Goal: Task Accomplishment & Management: Manage account settings

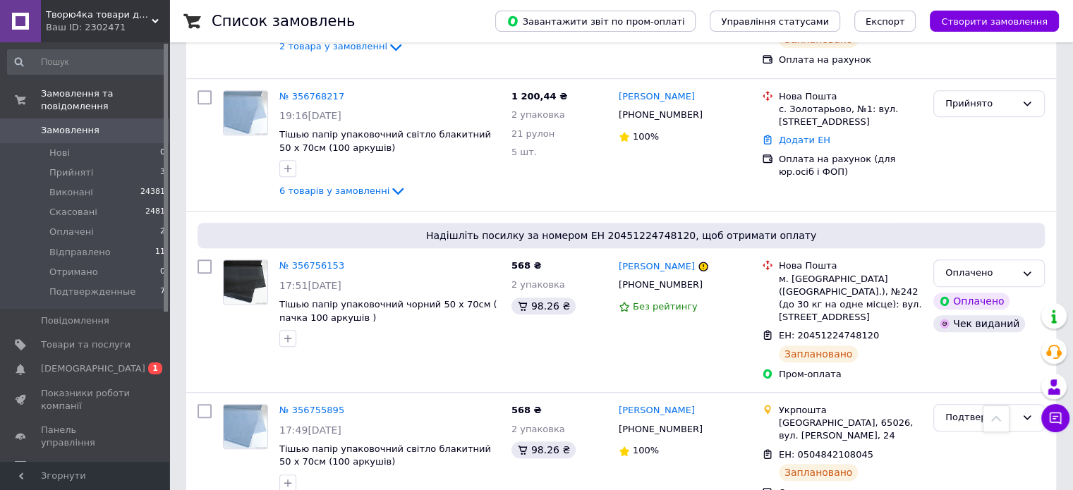
scroll to position [827, 0]
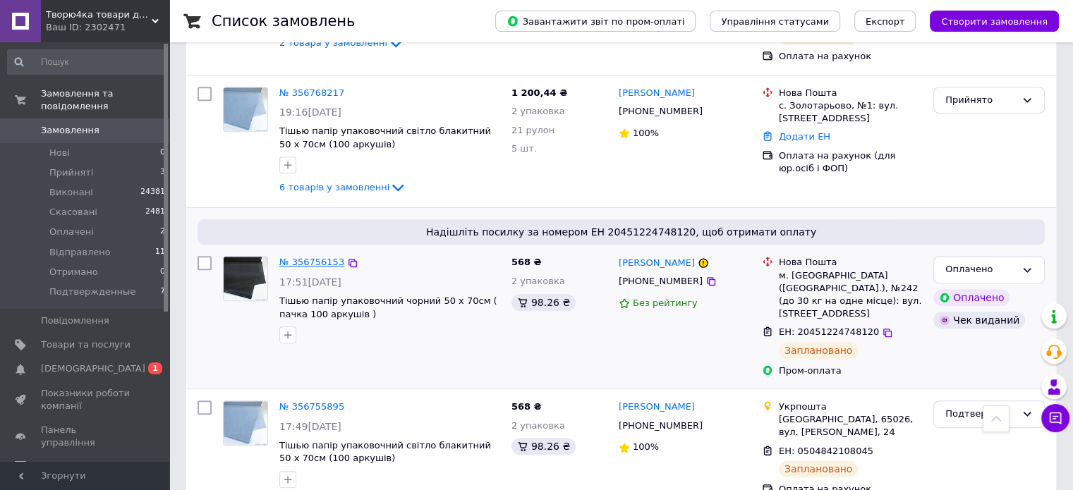
click at [297, 257] on link "№ 356756153" at bounding box center [311, 262] width 65 height 11
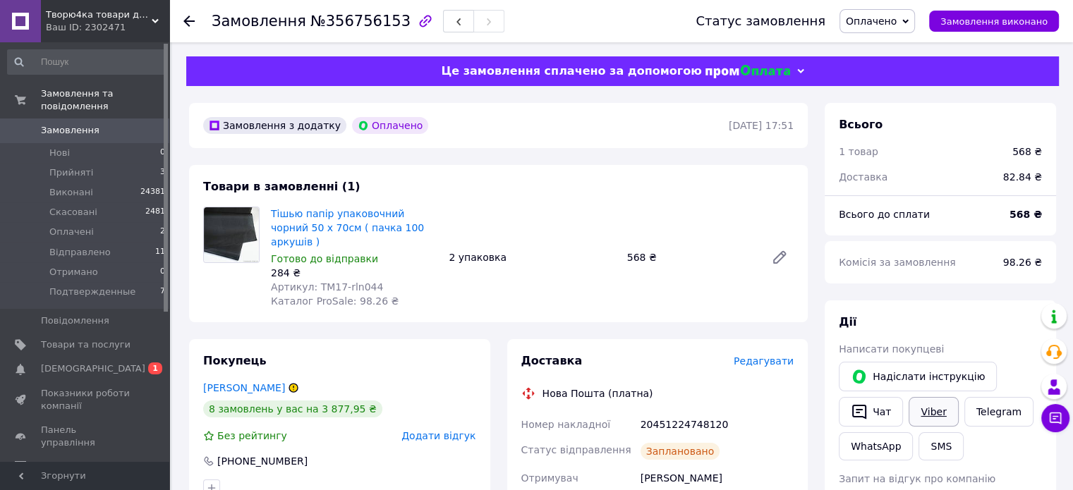
click at [923, 417] on link "Viber" at bounding box center [932, 412] width 49 height 30
click at [658, 412] on div "20451224748120" at bounding box center [717, 424] width 159 height 25
copy div "20451224748120"
click at [658, 412] on div "20451224748120" at bounding box center [717, 424] width 159 height 25
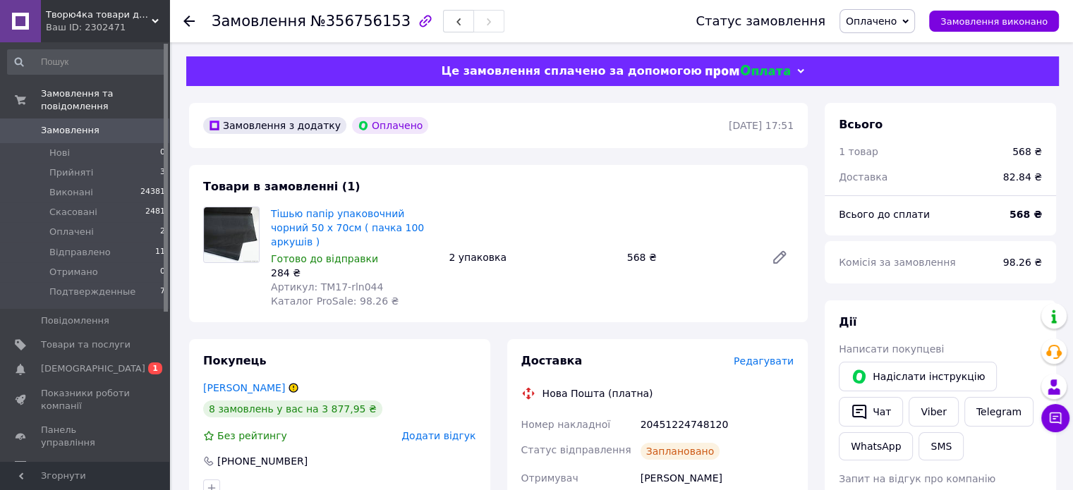
click at [117, 124] on span "Замовлення" at bounding box center [86, 130] width 90 height 13
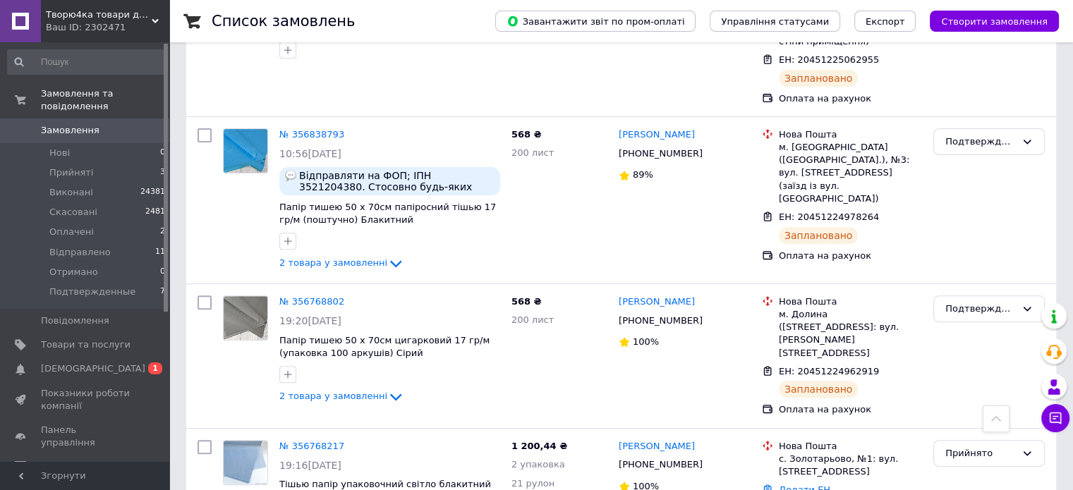
scroll to position [485, 0]
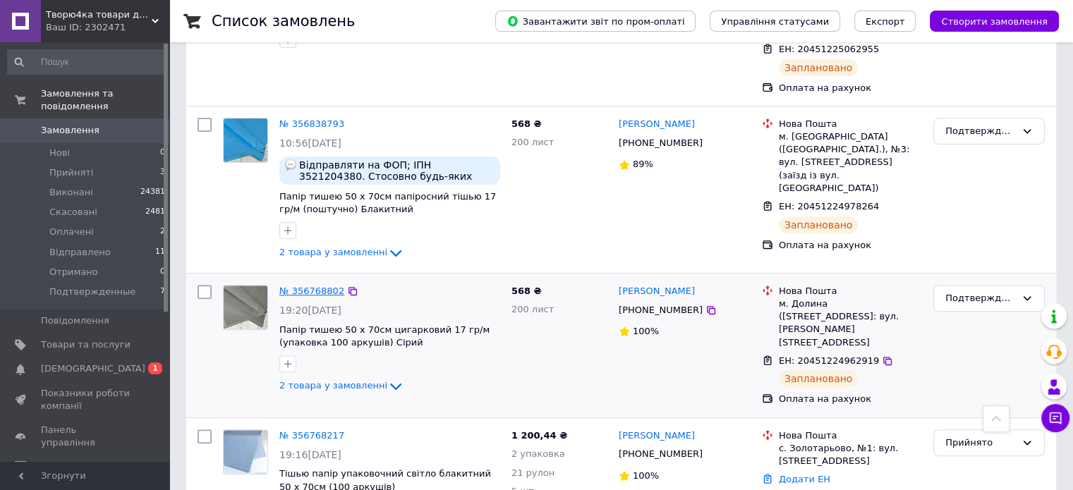
click at [327, 286] on link "№ 356768802" at bounding box center [311, 291] width 65 height 11
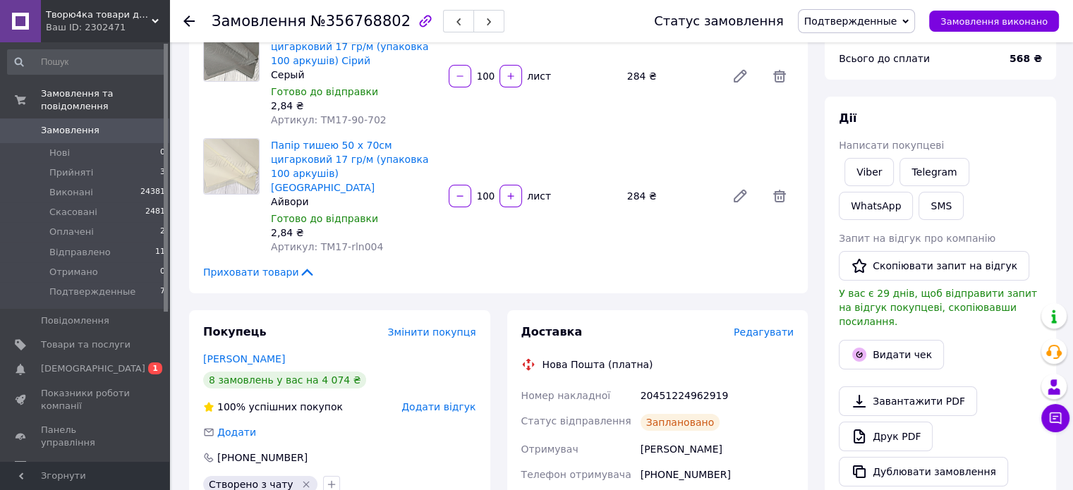
scroll to position [130, 0]
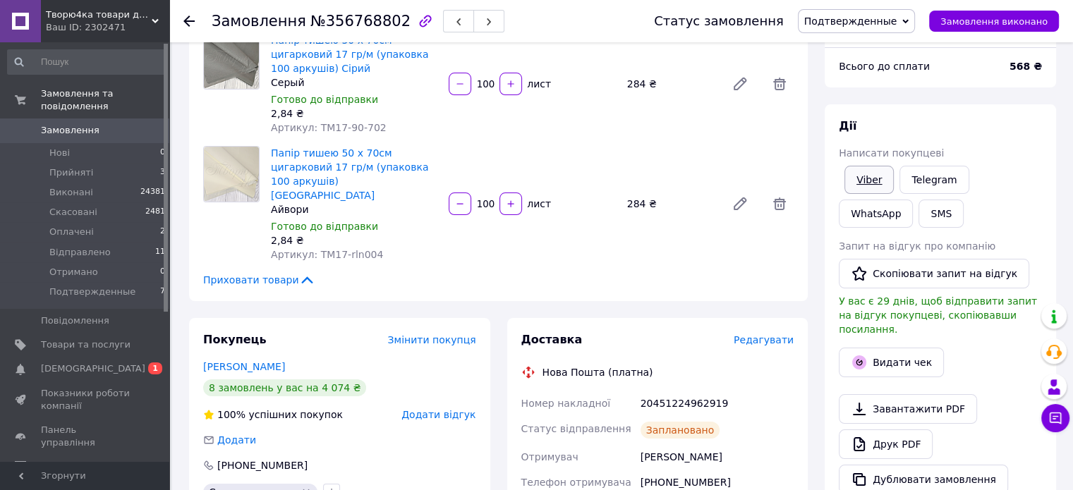
click at [869, 178] on link "Viber" at bounding box center [868, 180] width 49 height 28
click at [680, 394] on div "20451224962919" at bounding box center [717, 403] width 159 height 25
copy div "20451224962919"
click at [113, 125] on link "Замовлення 0" at bounding box center [87, 130] width 174 height 24
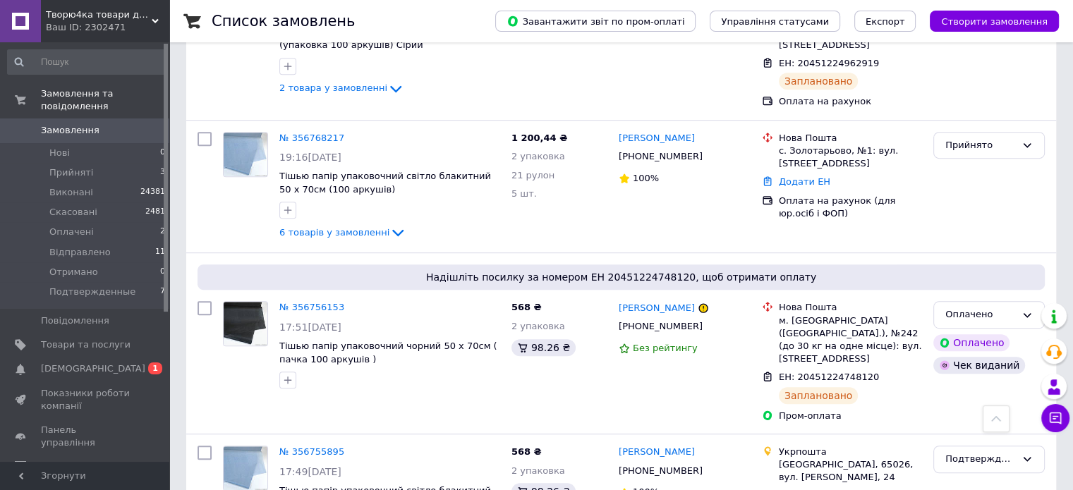
scroll to position [810, 0]
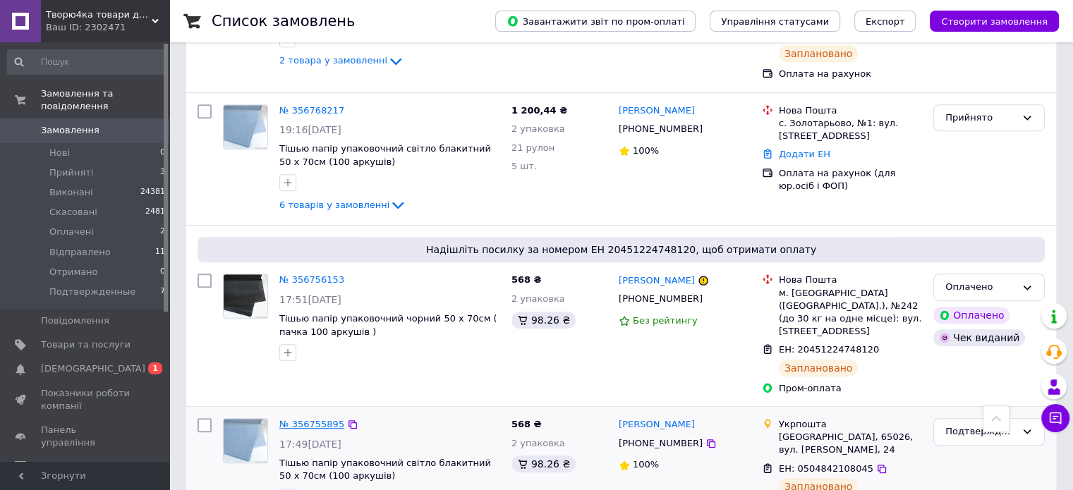
click at [312, 419] on link "№ 356755895" at bounding box center [311, 424] width 65 height 11
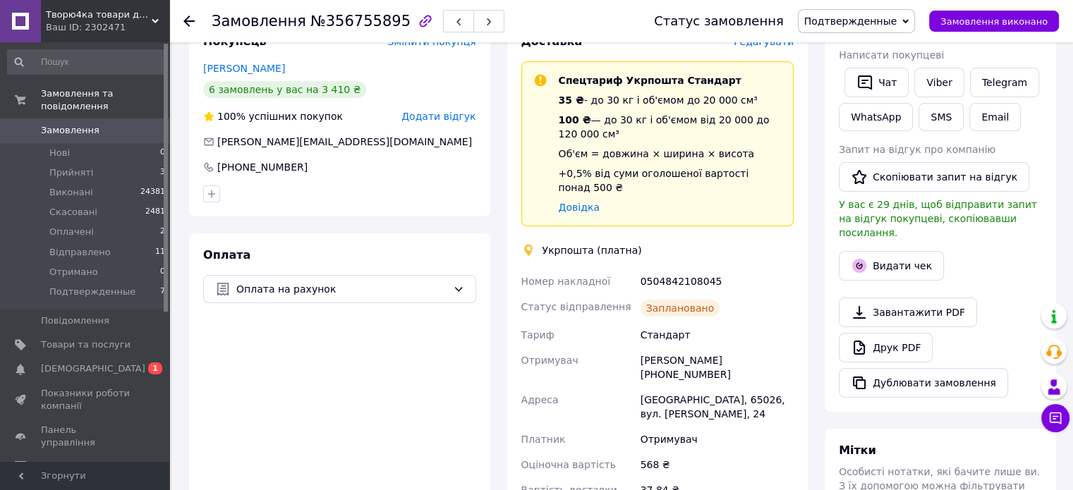
scroll to position [274, 0]
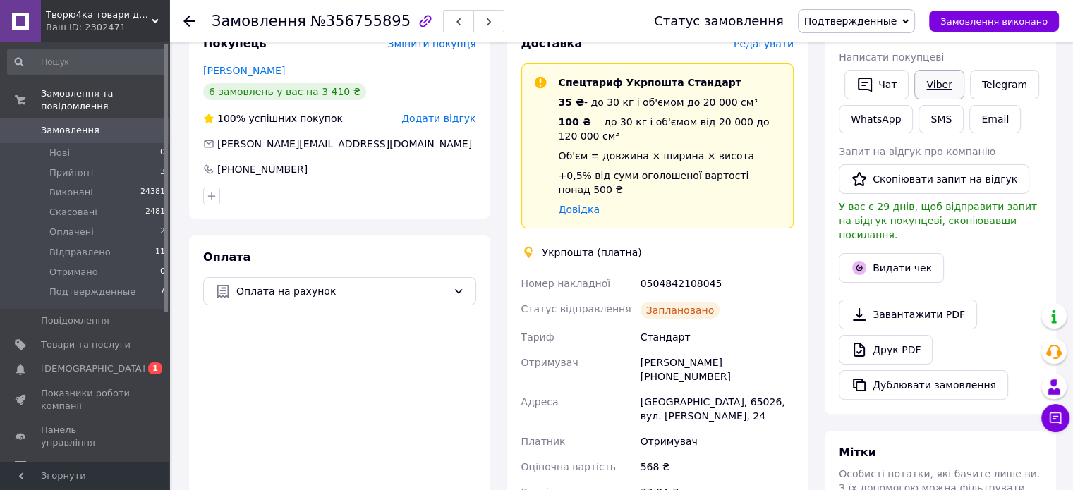
click at [933, 87] on link "Viber" at bounding box center [938, 85] width 49 height 30
click at [667, 271] on div "0504842108045" at bounding box center [717, 283] width 159 height 25
copy div "0504842108045"
click at [113, 124] on span "Замовлення" at bounding box center [86, 130] width 90 height 13
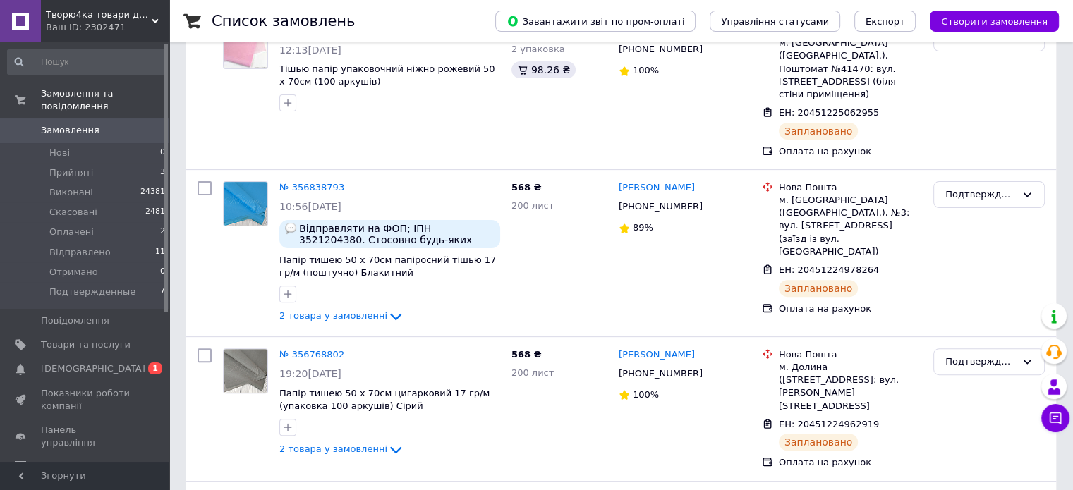
scroll to position [425, 0]
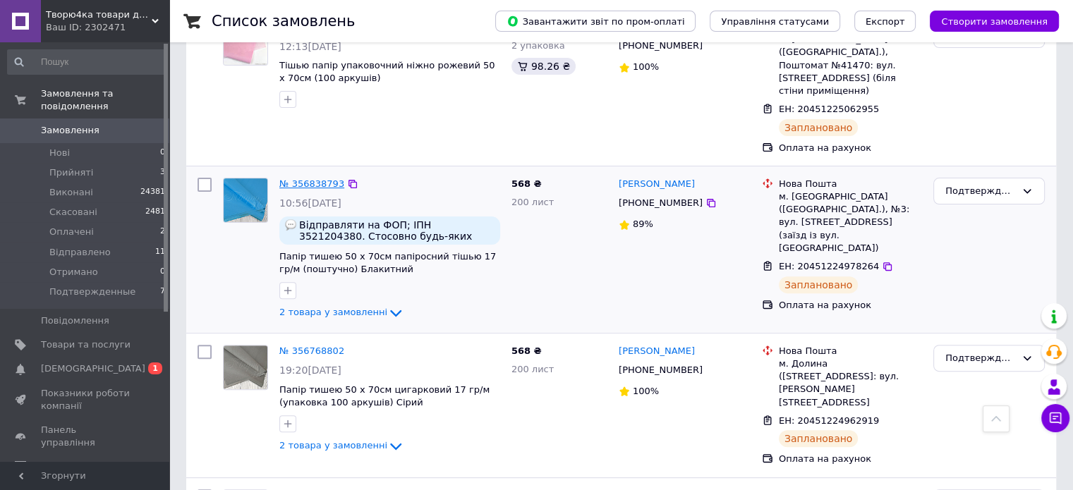
click at [323, 178] on link "№ 356838793" at bounding box center [311, 183] width 65 height 11
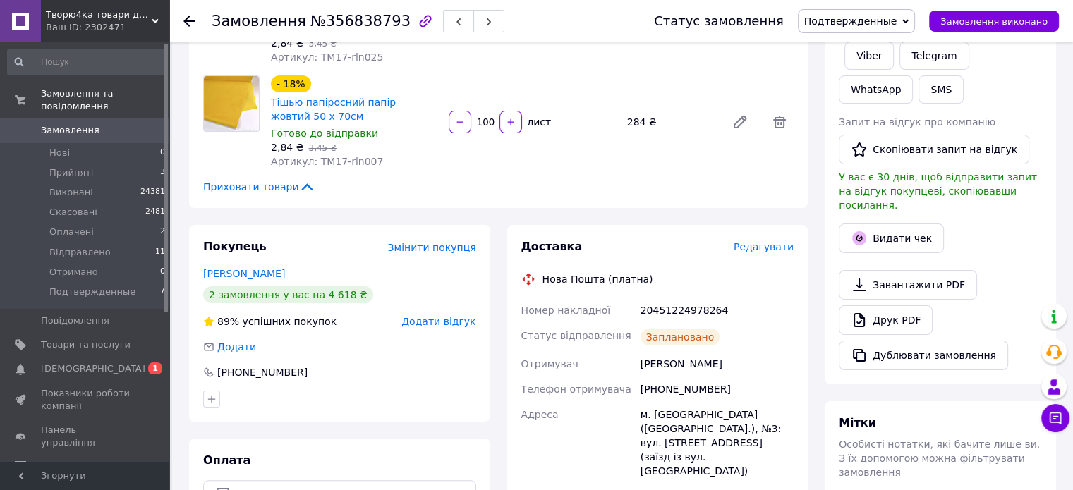
scroll to position [253, 0]
click at [856, 59] on link "Viber" at bounding box center [868, 56] width 49 height 28
click at [686, 310] on div "20451224978264" at bounding box center [717, 310] width 159 height 25
copy div "20451224978264"
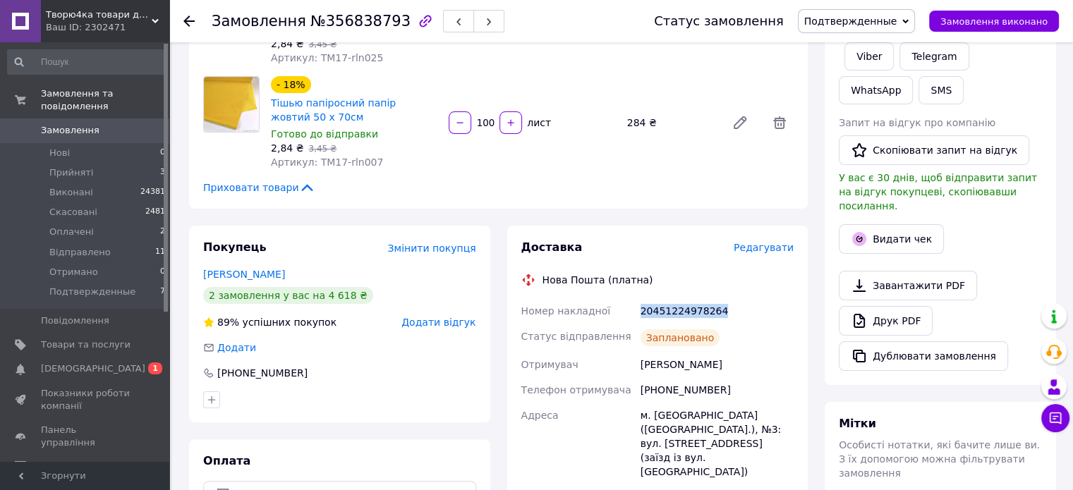
click at [66, 124] on span "Замовлення" at bounding box center [70, 130] width 59 height 13
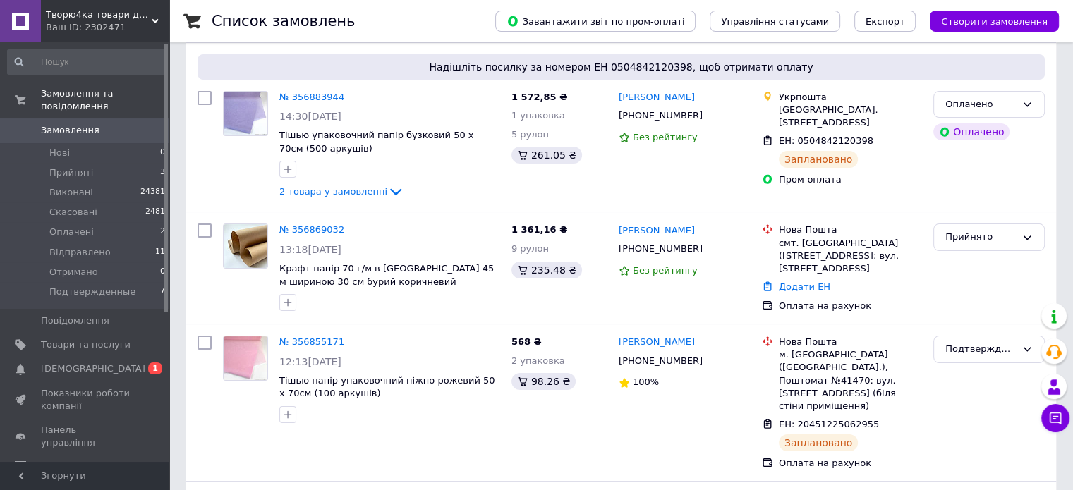
scroll to position [113, 0]
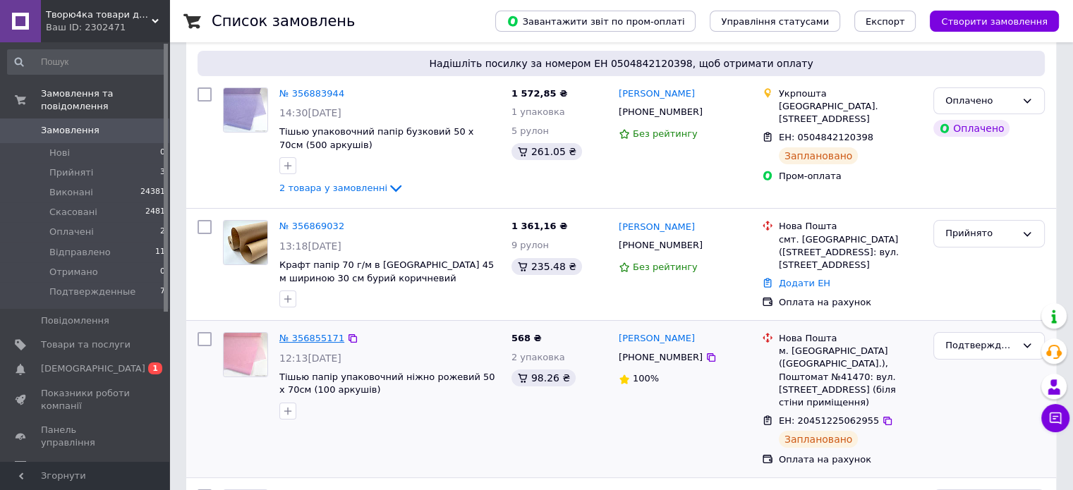
click at [313, 336] on link "№ 356855171" at bounding box center [311, 338] width 65 height 11
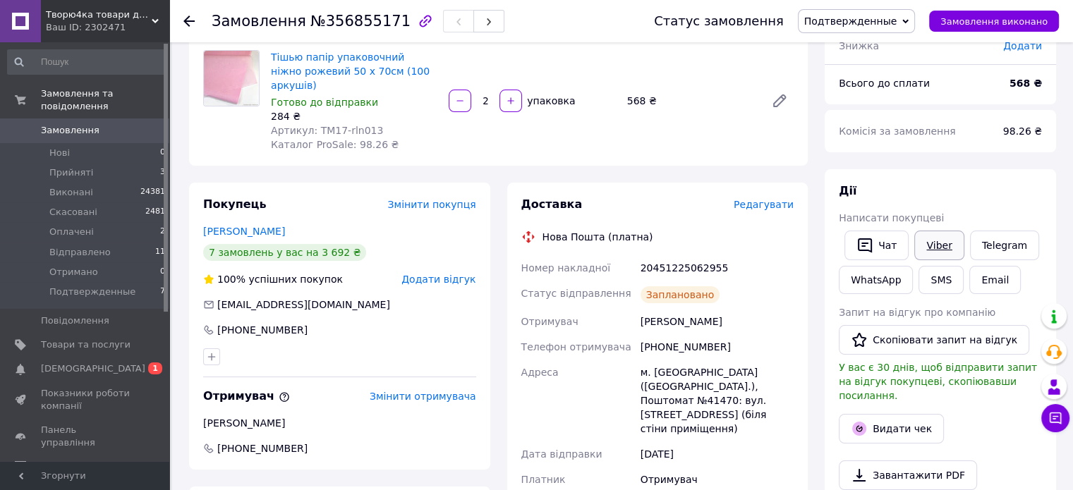
click at [947, 253] on link "Viber" at bounding box center [938, 246] width 49 height 30
click at [681, 255] on div "20451225062955" at bounding box center [717, 267] width 159 height 25
copy div "20451225062955"
click at [108, 124] on span "Замовлення" at bounding box center [86, 130] width 90 height 13
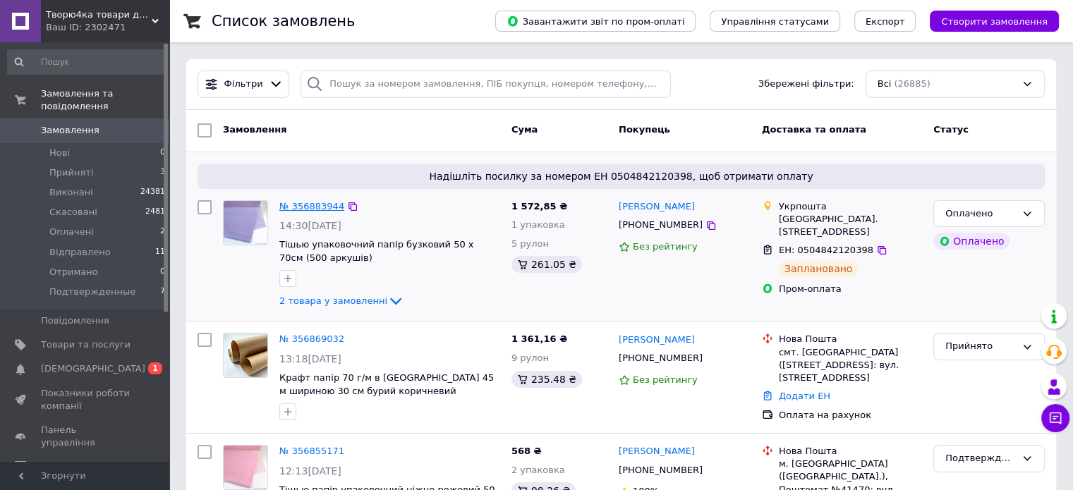
click at [310, 210] on link "№ 356883944" at bounding box center [311, 206] width 65 height 11
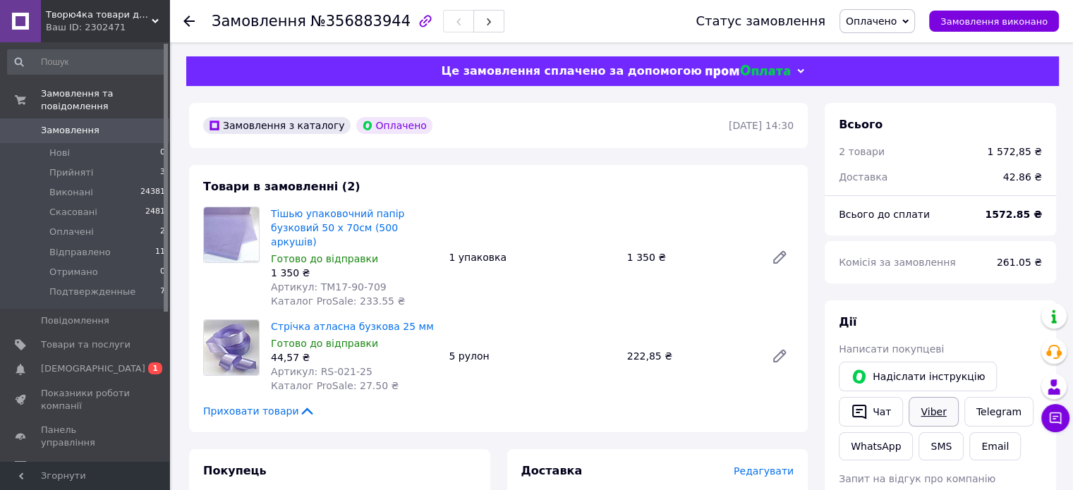
click at [922, 418] on link "Viber" at bounding box center [932, 412] width 49 height 30
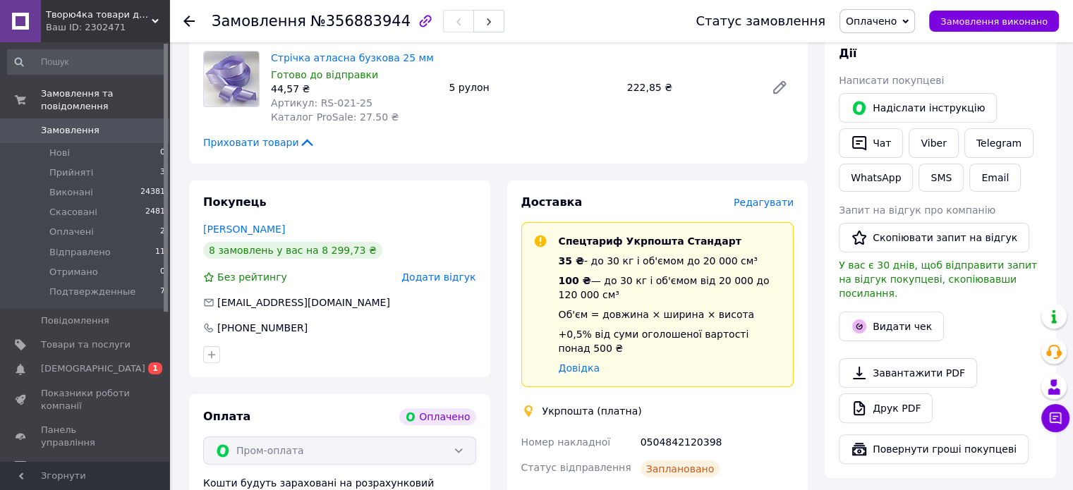
scroll to position [275, 0]
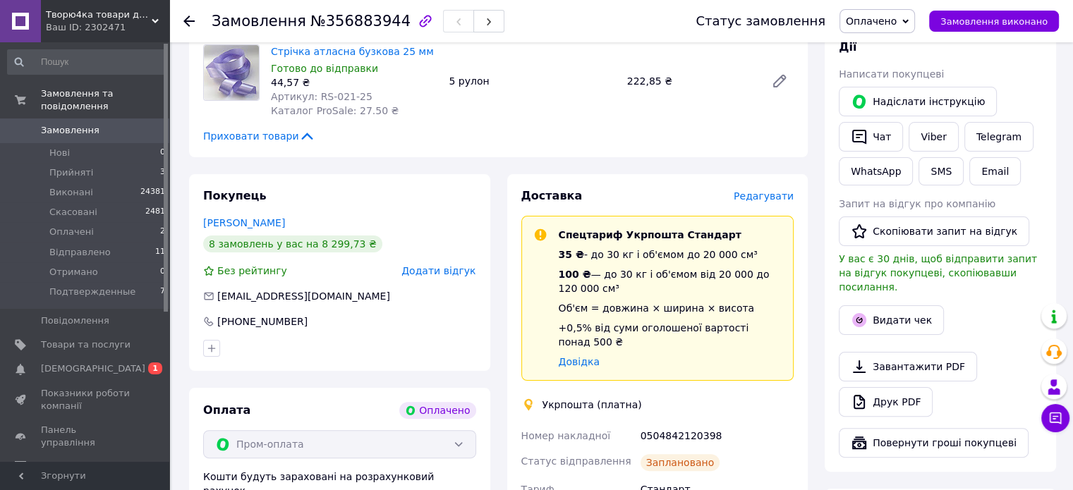
click at [662, 423] on div "0504842120398" at bounding box center [717, 435] width 159 height 25
copy div "0504842120398"
click at [182, 61] on div "Замовлення з каталогу Оплачено 12.08.2025 | 14:30 Товари в замовленні (2) Тішью…" at bounding box center [499, 402] width 636 height 1148
click at [73, 124] on span "Замовлення" at bounding box center [70, 130] width 59 height 13
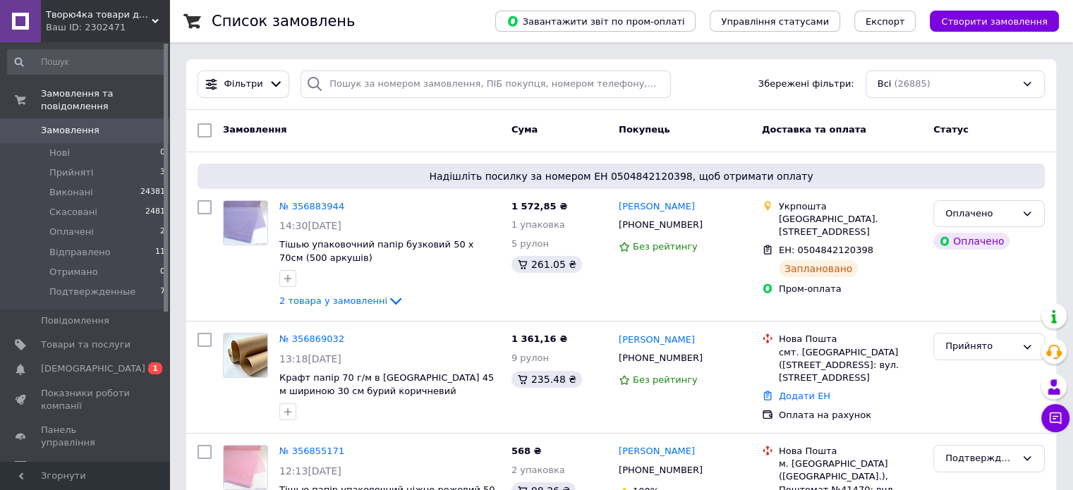
click at [89, 124] on span "Замовлення" at bounding box center [70, 130] width 59 height 13
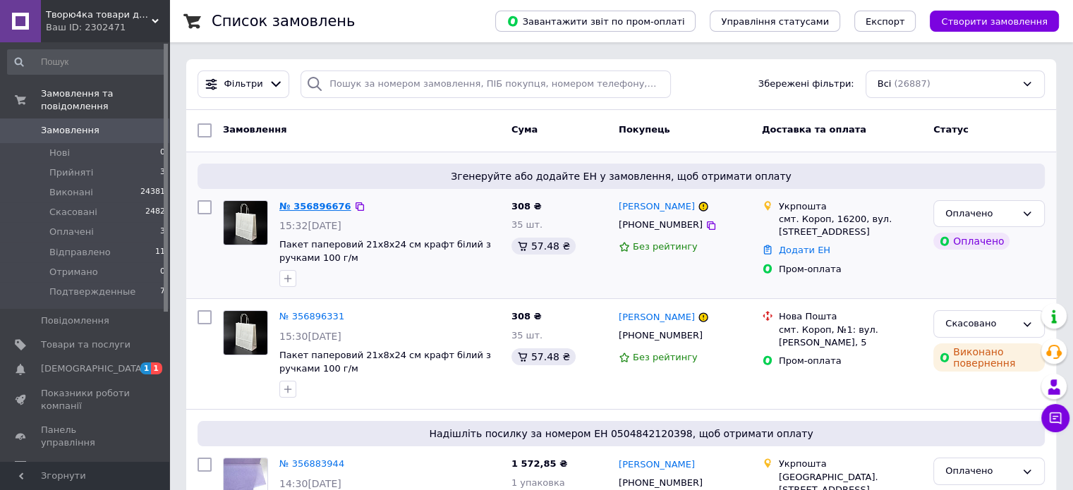
click at [322, 206] on link "№ 356896676" at bounding box center [315, 206] width 72 height 11
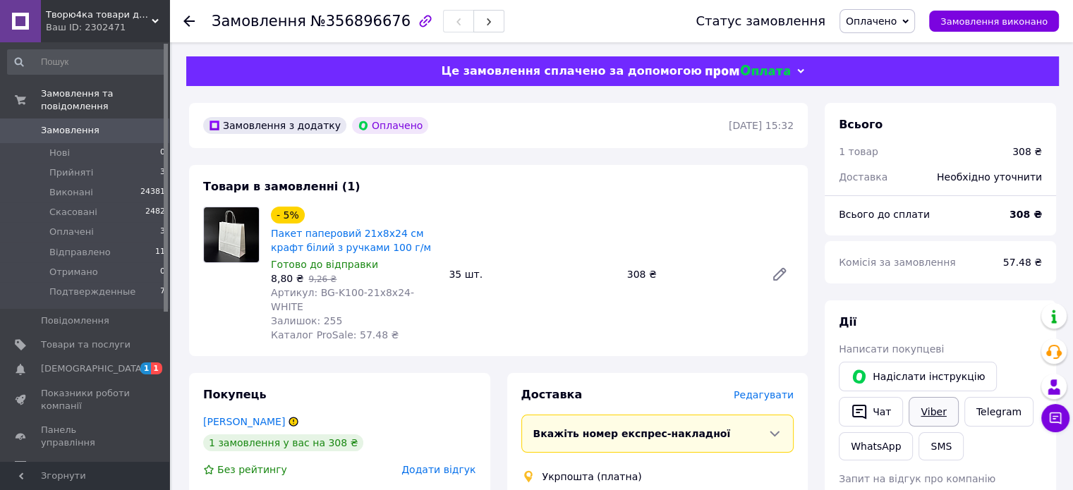
click at [934, 409] on link "Viber" at bounding box center [932, 412] width 49 height 30
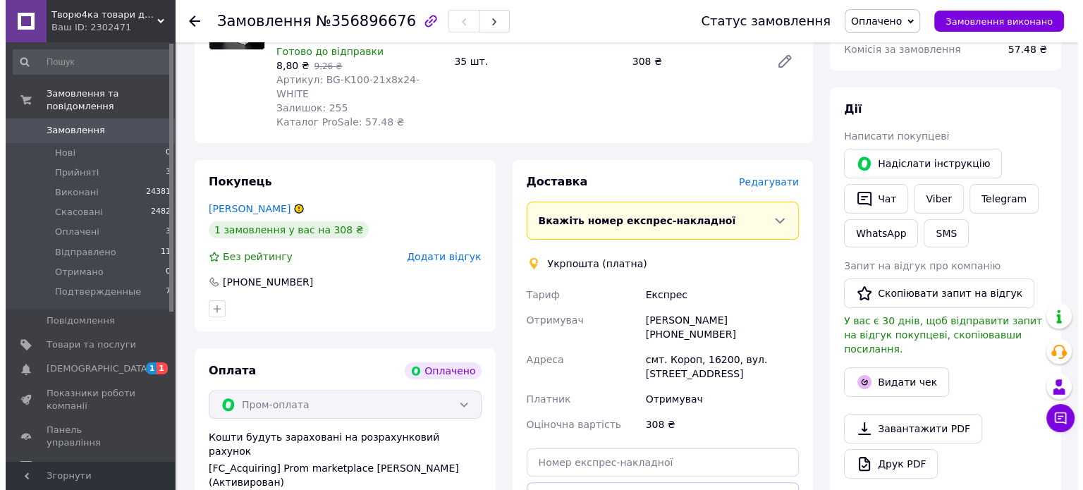
scroll to position [217, 0]
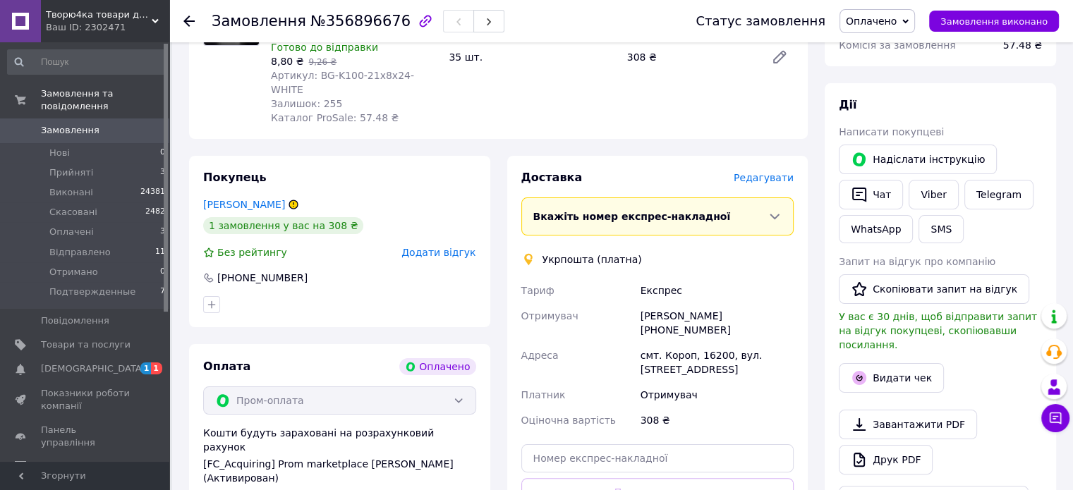
click at [776, 172] on span "Редагувати" at bounding box center [764, 177] width 60 height 11
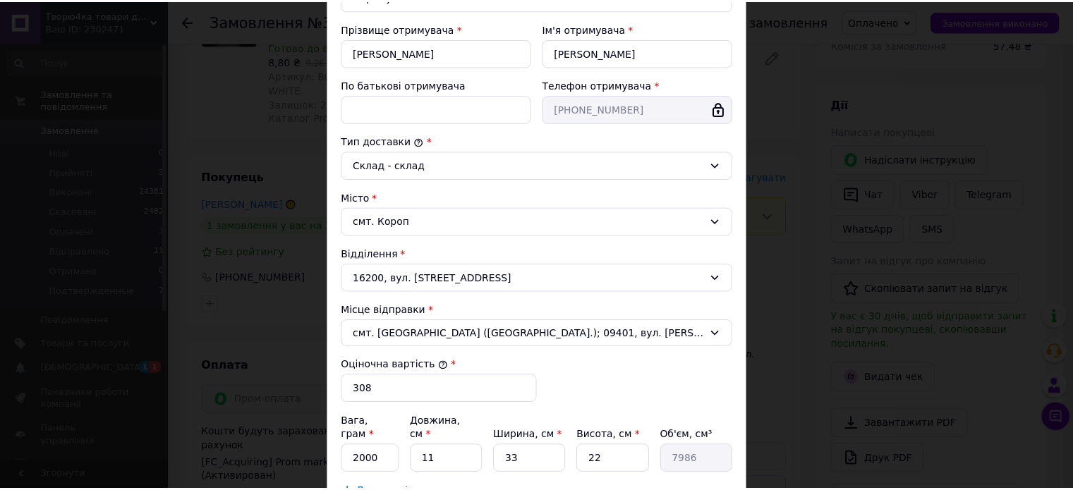
scroll to position [389, 0]
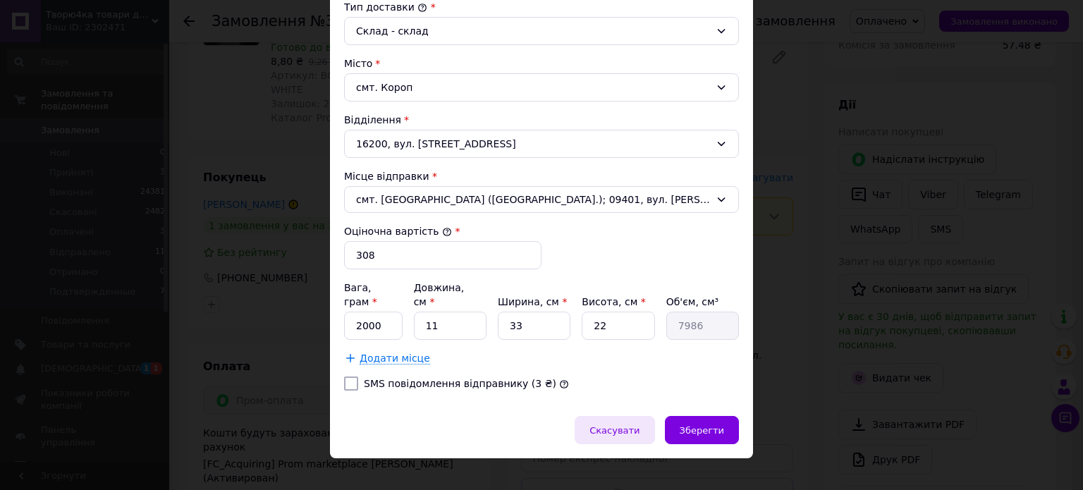
click at [640, 425] on span "Скасувати" at bounding box center [615, 430] width 50 height 11
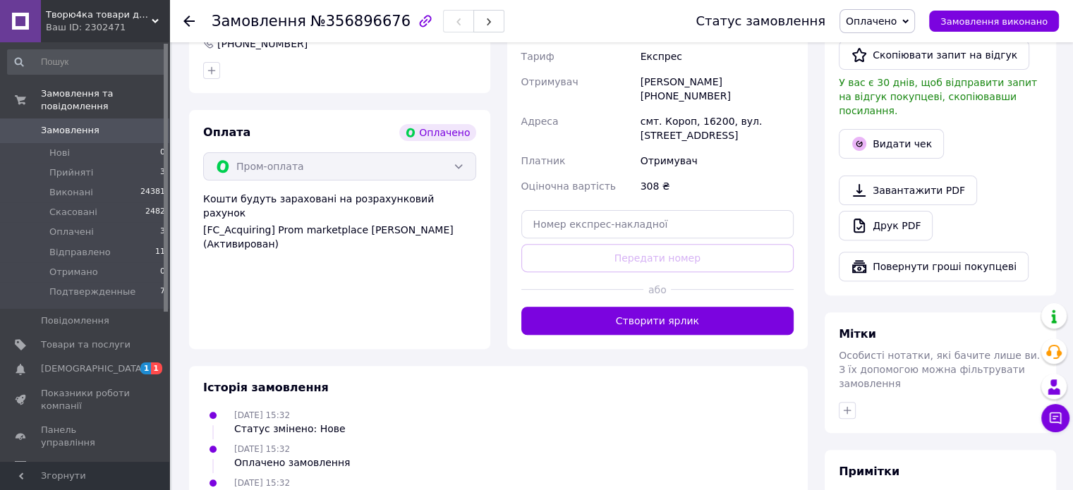
scroll to position [465, 0]
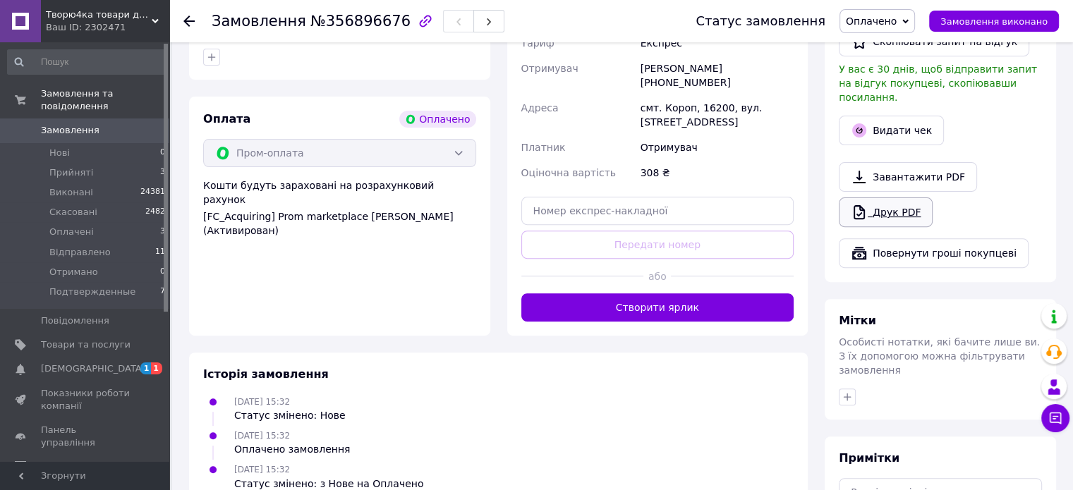
click at [884, 202] on link "Друк PDF" at bounding box center [886, 212] width 94 height 30
click at [188, 75] on div "Покупець Навродська Софія 1 замовлення у вас на 308 ₴ Без рейтингу Додати відгу…" at bounding box center [340, 121] width 318 height 427
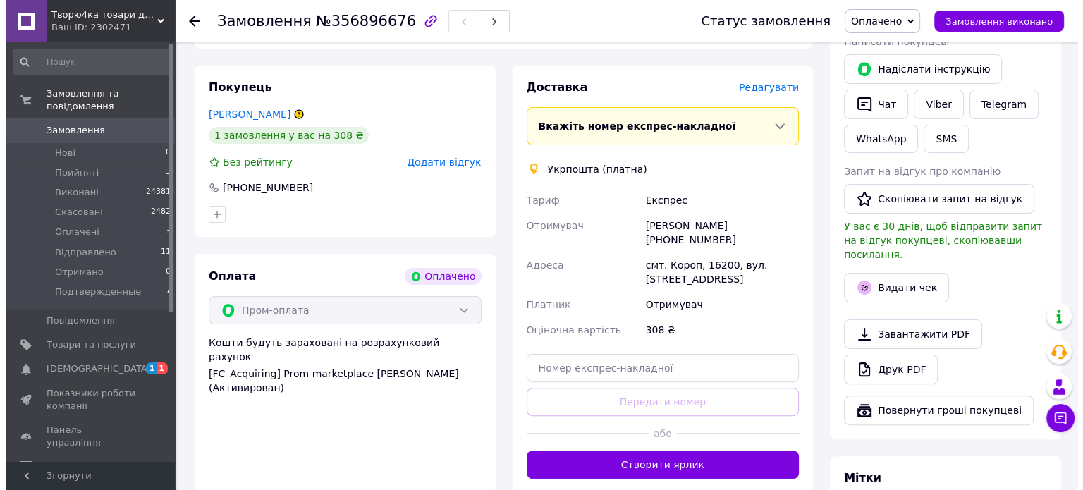
scroll to position [307, 0]
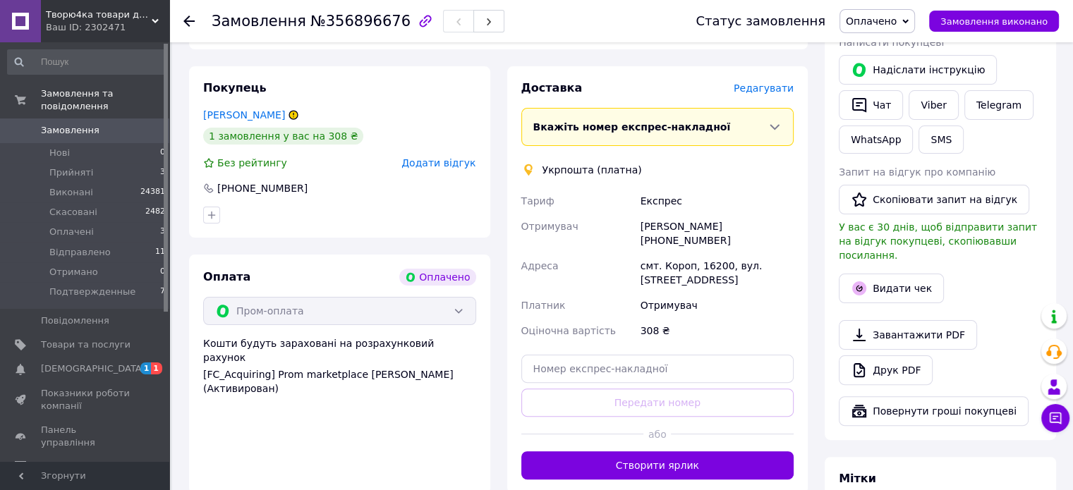
click at [743, 83] on span "Редагувати" at bounding box center [764, 88] width 60 height 11
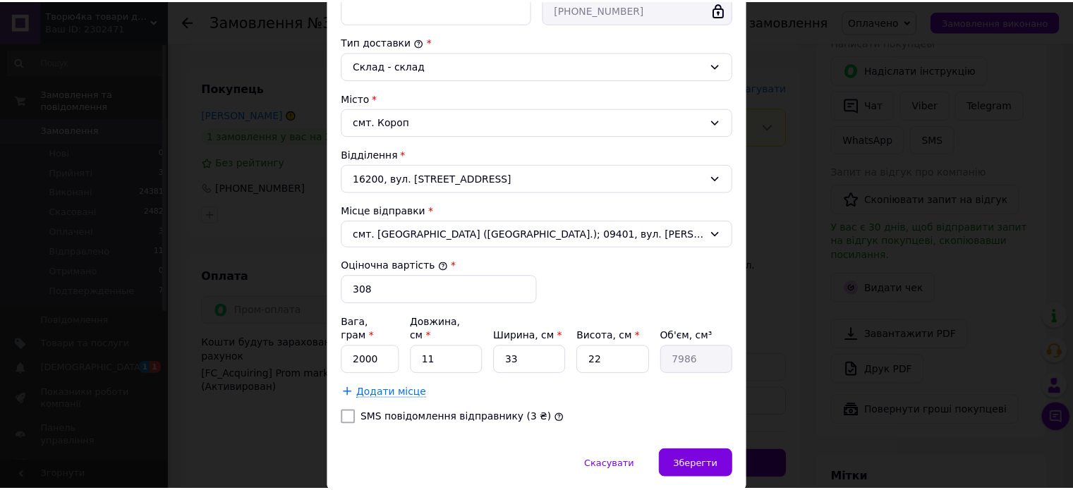
scroll to position [389, 0]
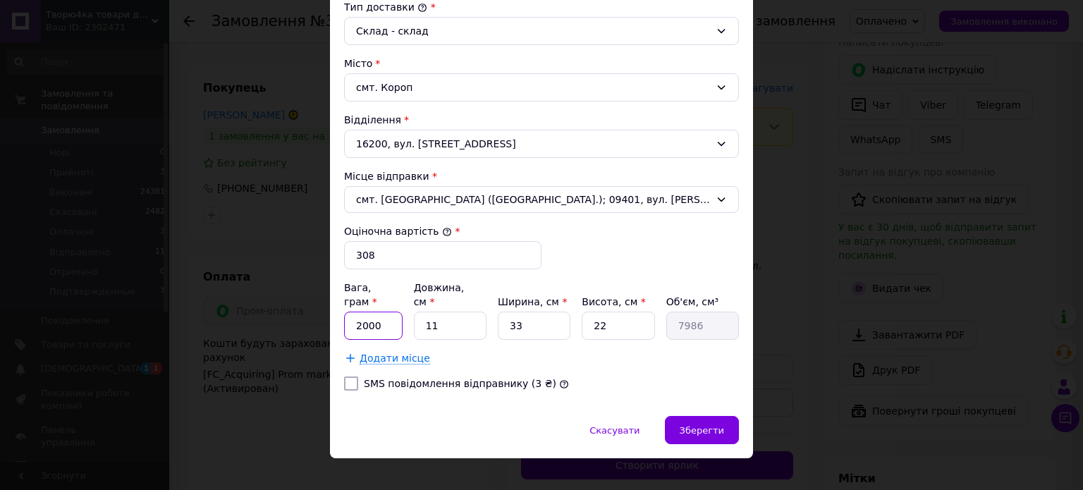
click at [379, 312] on input "2000" at bounding box center [373, 326] width 59 height 28
type input "2"
type input "1000"
click at [452, 312] on input "11" at bounding box center [450, 326] width 73 height 28
type input "1"
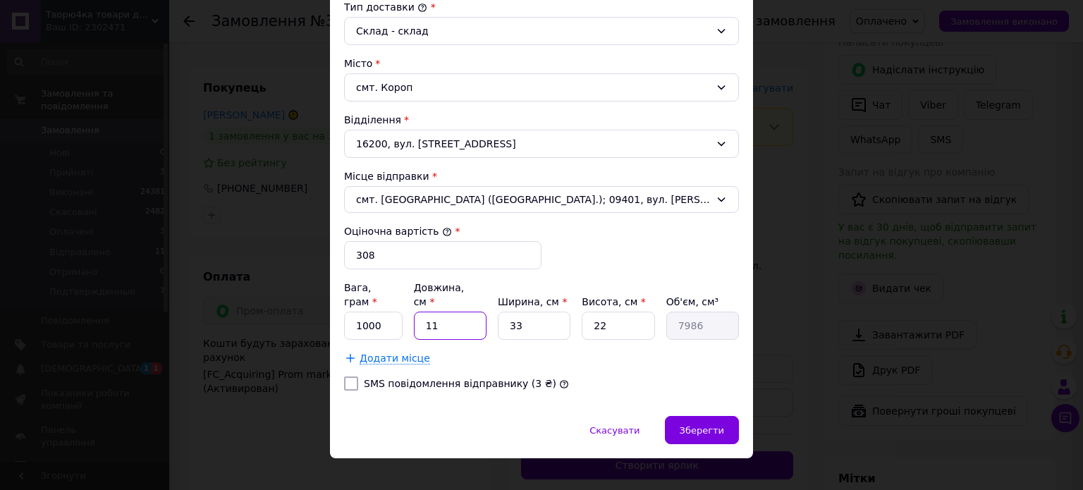
type input "726"
type input "3"
type input "2178"
type input "34"
type input "24684"
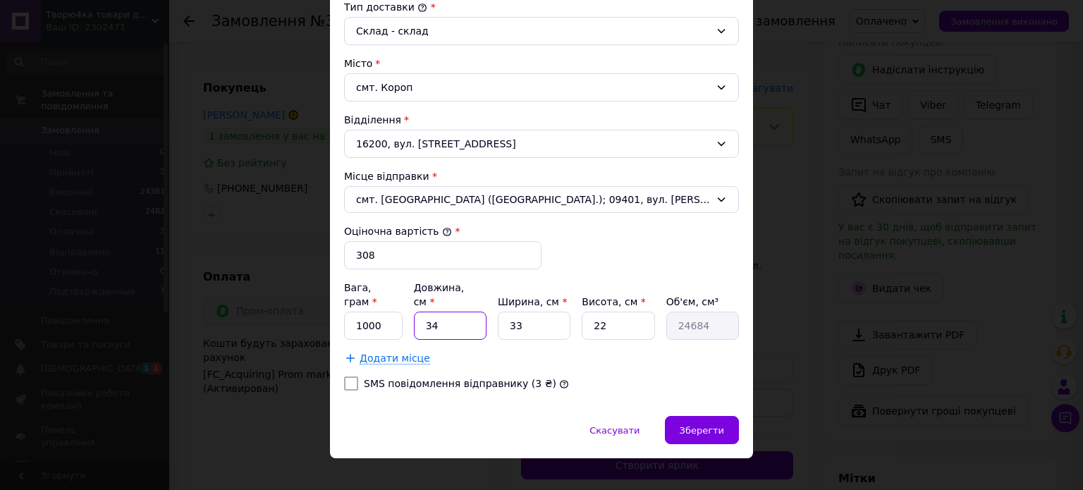
type input "34"
click at [517, 312] on input "33" at bounding box center [534, 326] width 73 height 28
type input "3"
type input "2244"
type input "2"
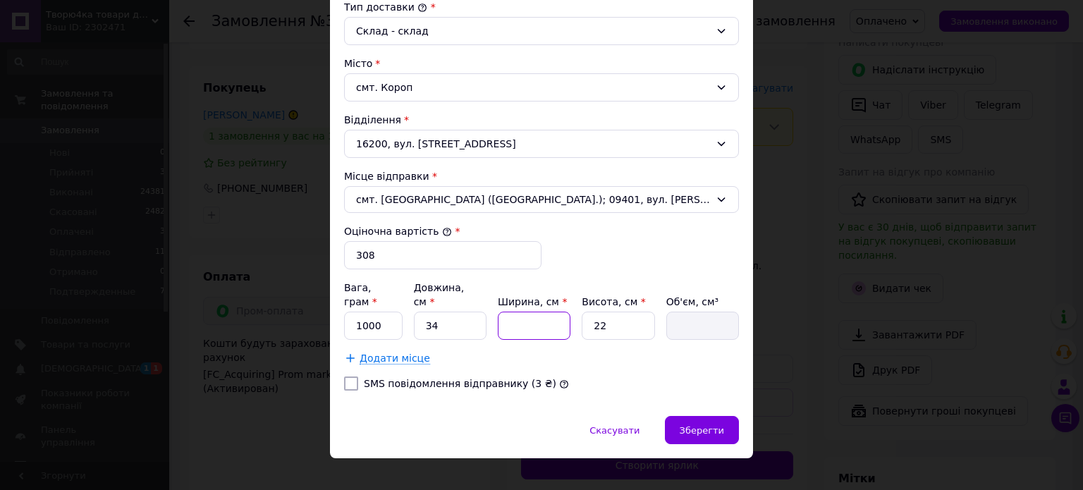
type input "1496"
type input "24"
type input "17952"
type input "24"
click at [618, 318] on input "22" at bounding box center [618, 326] width 73 height 28
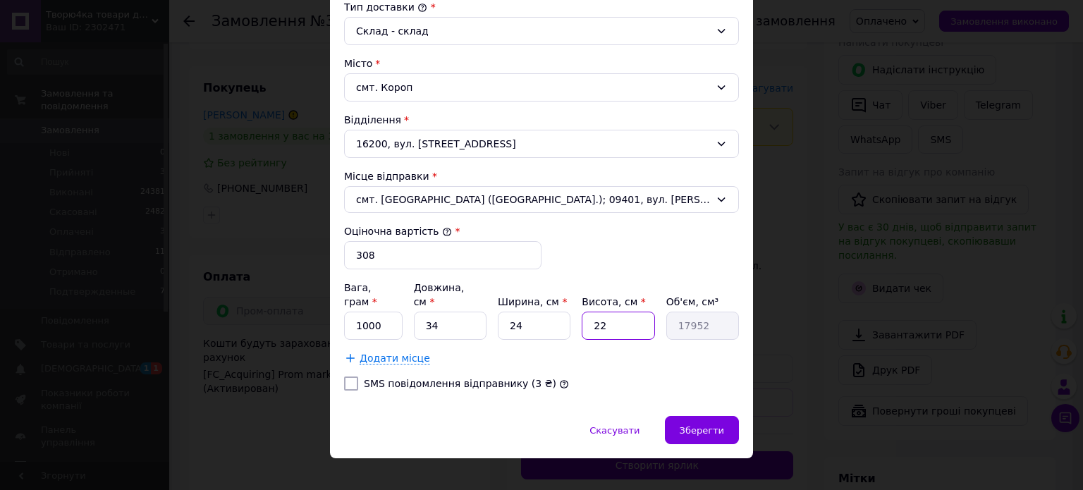
type input "2"
type input "1632"
type input "9"
type input "7344"
type input "9"
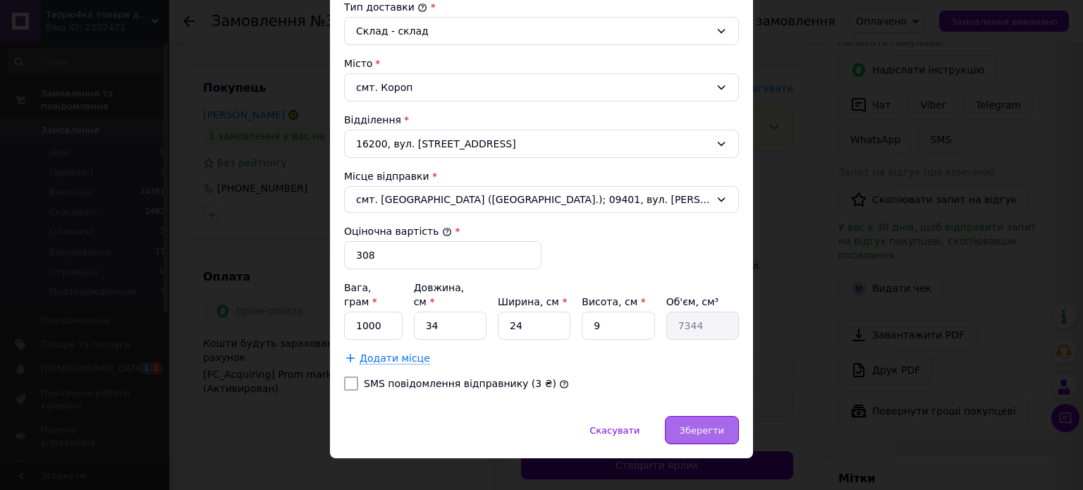
click at [713, 420] on div "Зберегти" at bounding box center [702, 430] width 74 height 28
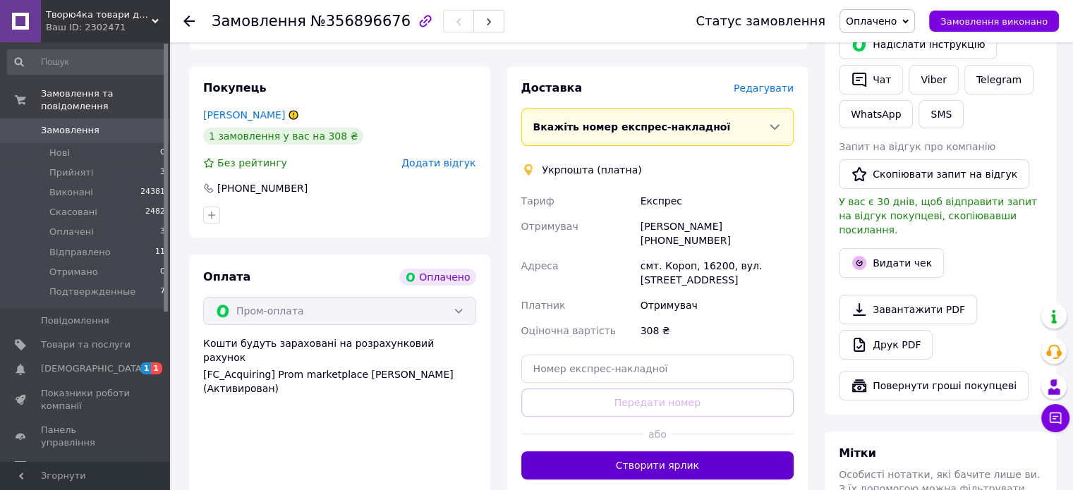
click at [694, 456] on button "Створити ярлик" at bounding box center [657, 465] width 273 height 28
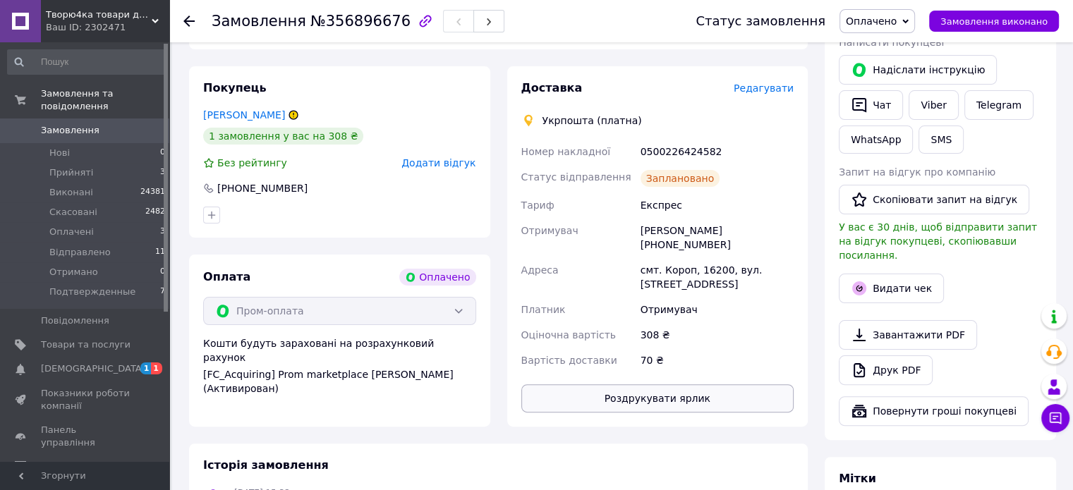
click at [666, 386] on button "Роздрукувати ярлик" at bounding box center [657, 398] width 273 height 28
click at [87, 124] on span "Замовлення" at bounding box center [70, 130] width 59 height 13
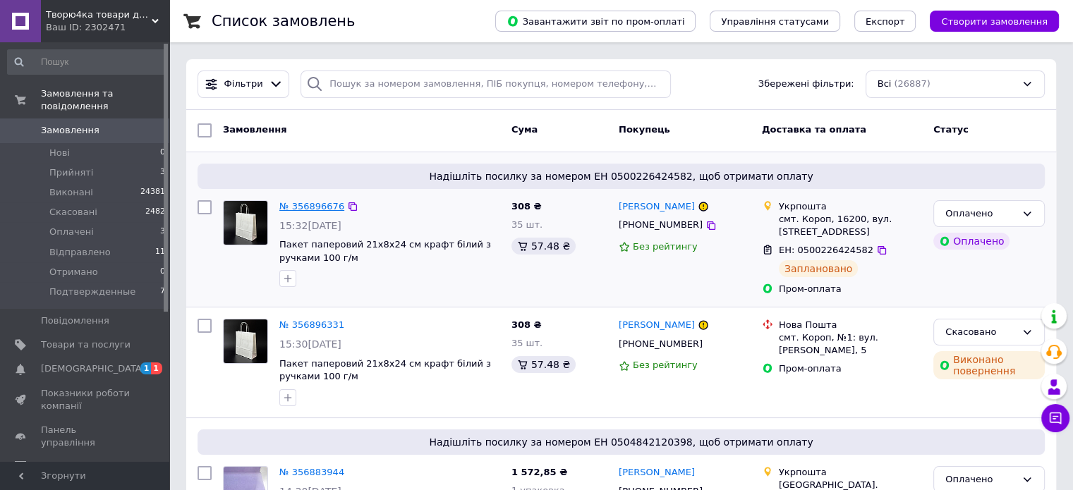
click at [304, 205] on link "№ 356896676" at bounding box center [311, 206] width 65 height 11
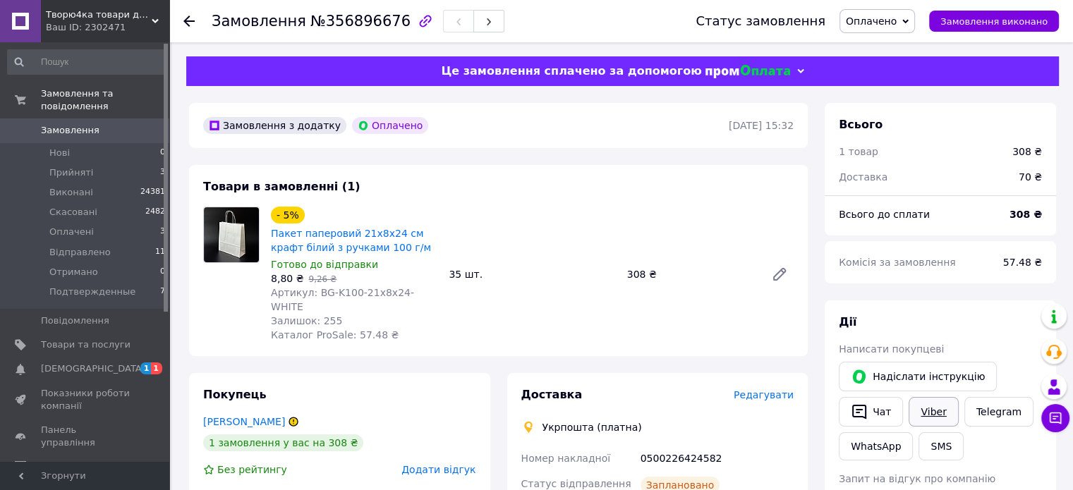
click at [918, 411] on link "Viber" at bounding box center [932, 412] width 49 height 30
click at [668, 446] on div "0500226424582" at bounding box center [717, 458] width 159 height 25
copy div "0500226424582"
click at [167, 101] on div at bounding box center [166, 178] width 4 height 268
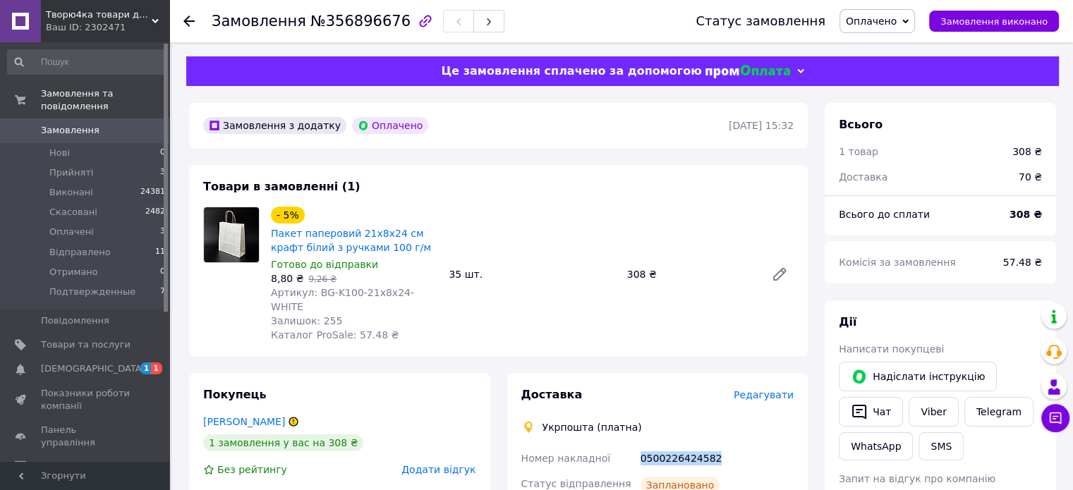
click at [83, 124] on span "Замовлення" at bounding box center [70, 130] width 59 height 13
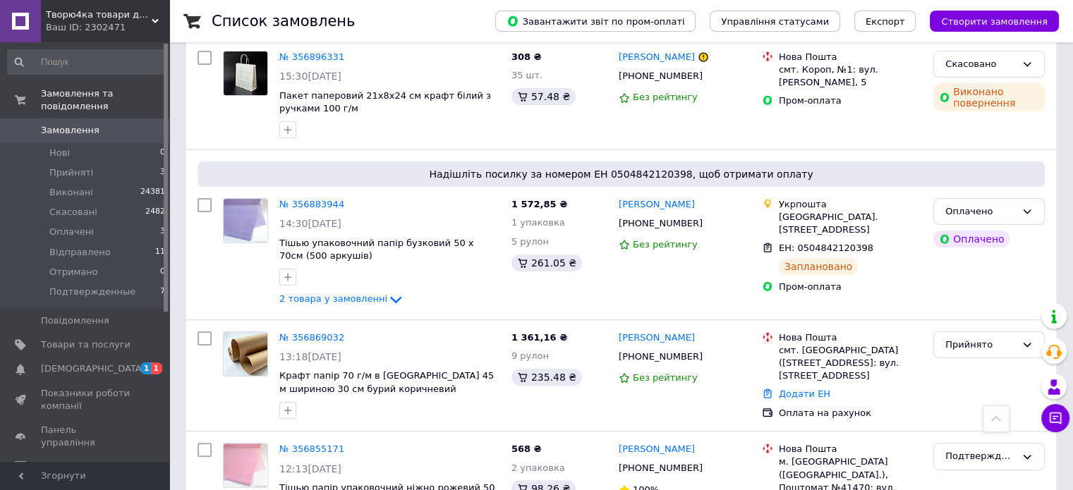
scroll to position [265, 0]
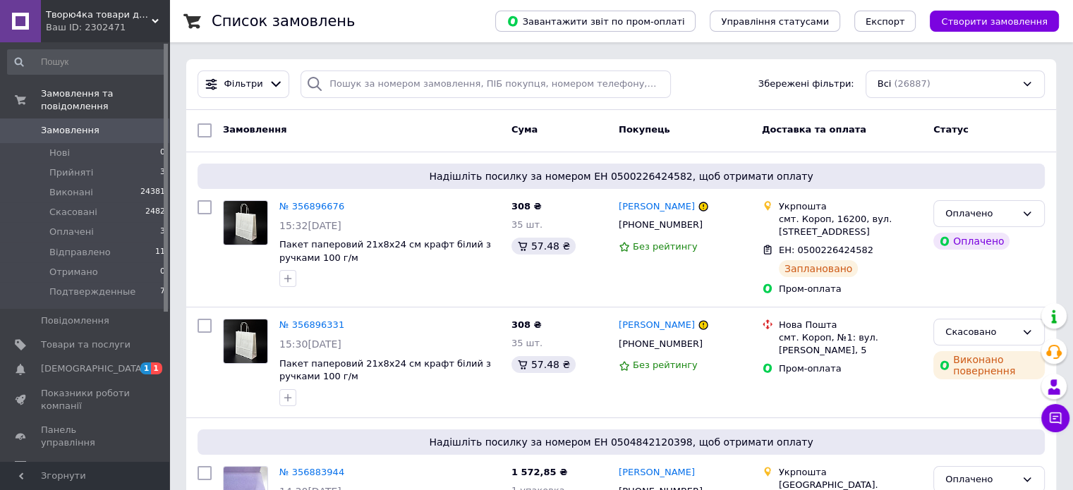
click at [54, 124] on span "Замовлення" at bounding box center [70, 130] width 59 height 13
